Goal: Navigation & Orientation: Find specific page/section

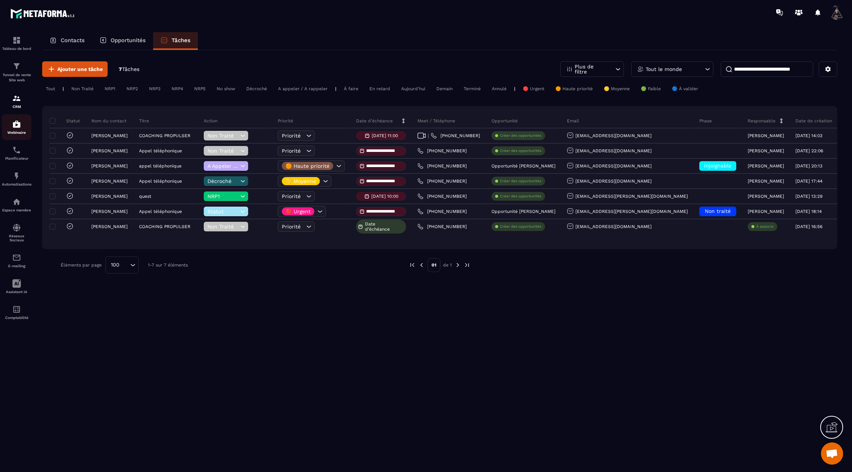
click at [16, 129] on img at bounding box center [16, 124] width 9 height 9
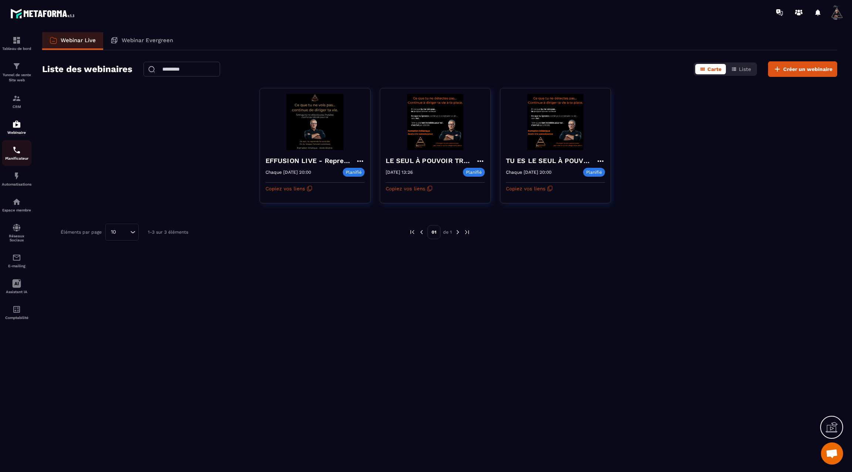
click at [13, 155] on img at bounding box center [16, 150] width 9 height 9
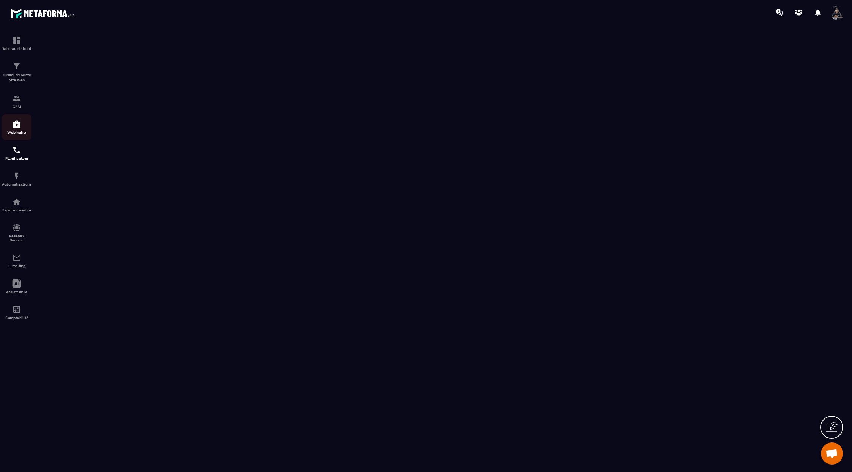
click at [20, 129] on img at bounding box center [16, 124] width 9 height 9
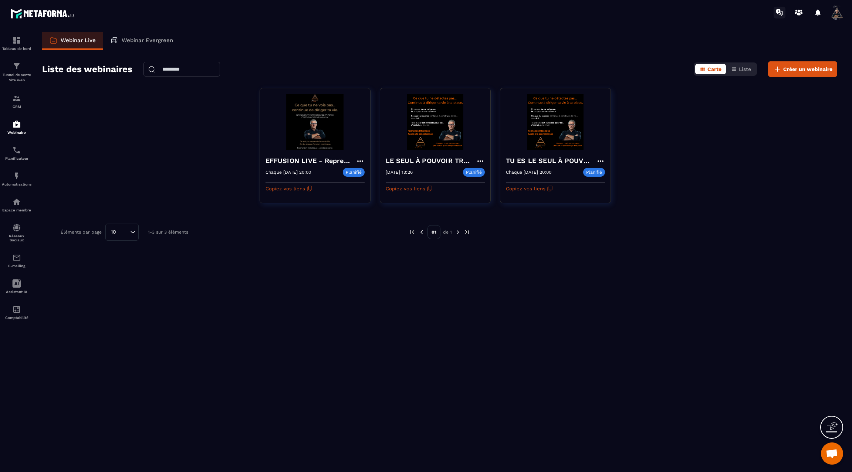
click at [778, 11] on icon at bounding box center [778, 11] width 4 height 5
click at [21, 212] on p "Espace membre" at bounding box center [17, 210] width 30 height 4
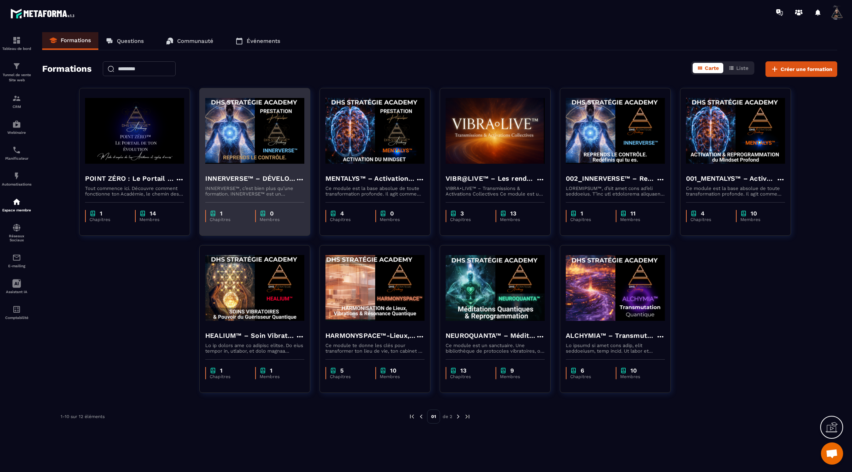
click at [257, 168] on div "INNERVERSE™ – DÉVELOPPEMENT DE LA CONSCIENCE INNERVERSE™, c’est bien plus qu’un…" at bounding box center [255, 182] width 110 height 29
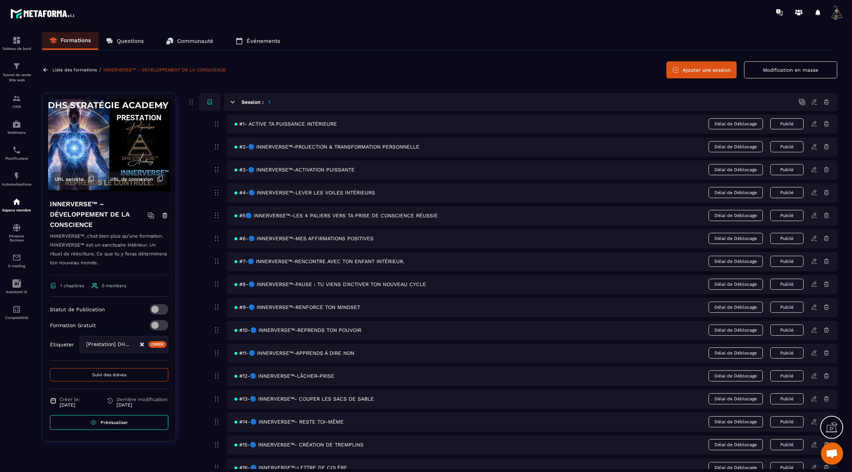
click at [46, 68] on icon at bounding box center [45, 70] width 7 height 7
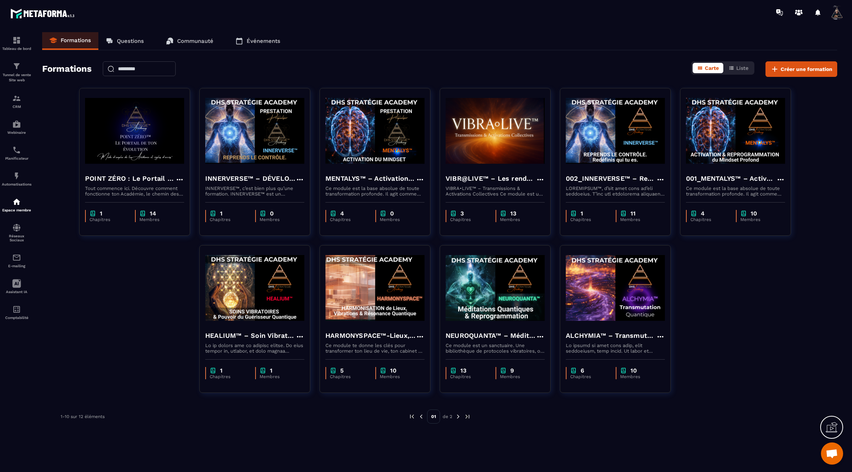
click at [458, 414] on img at bounding box center [458, 417] width 7 height 7
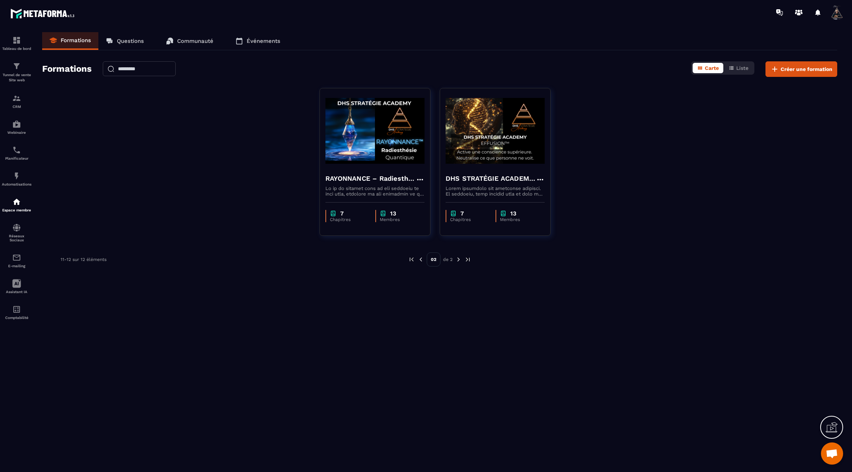
click at [422, 258] on img at bounding box center [421, 259] width 7 height 7
